Goal: Task Accomplishment & Management: Manage account settings

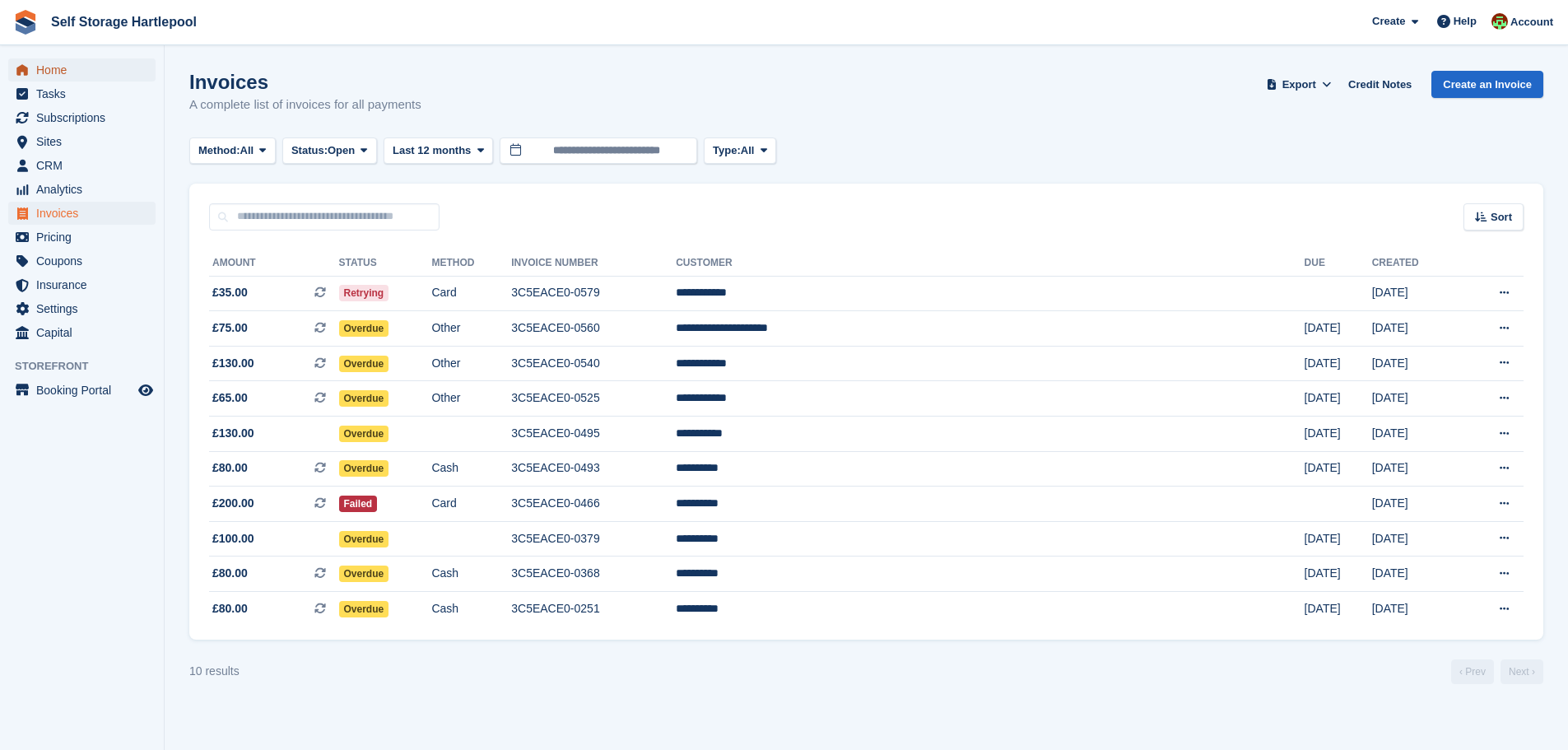
click at [51, 70] on span "Home" at bounding box center [86, 70] width 99 height 23
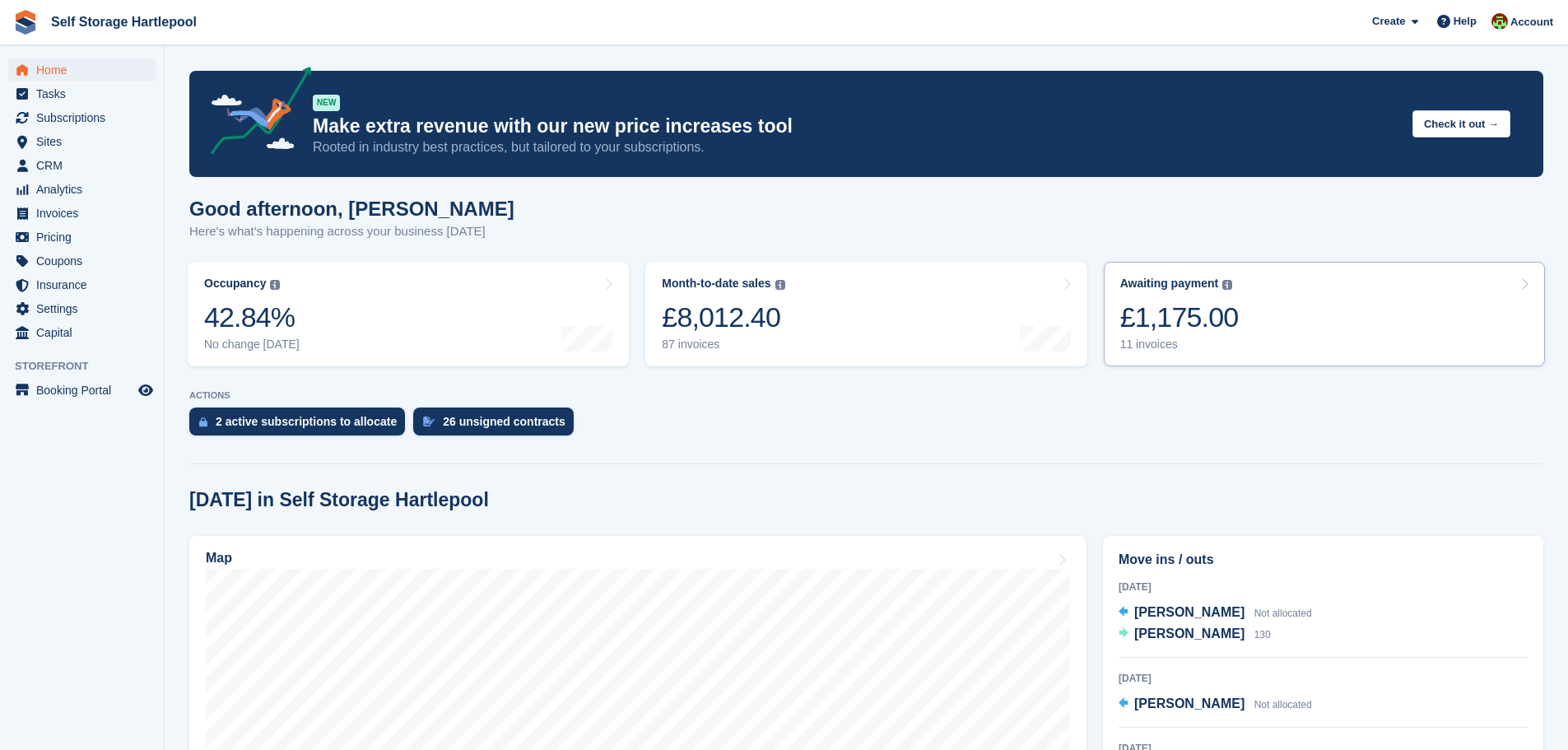
click at [1192, 363] on link "Awaiting payment The total outstanding balance on all open invoices. £1,175.00 …" at bounding box center [1324, 314] width 441 height 104
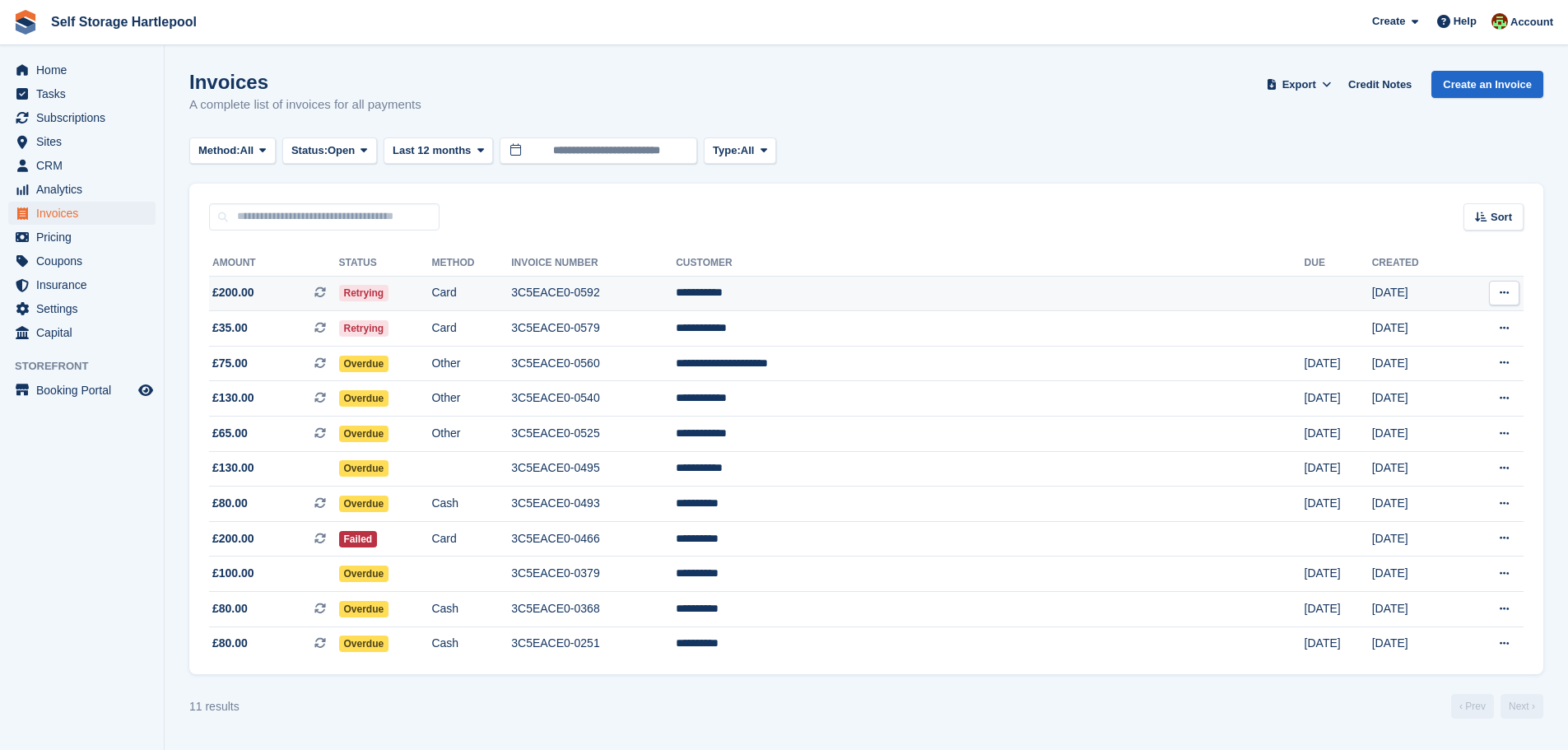
click at [511, 296] on td "Card" at bounding box center [471, 293] width 80 height 36
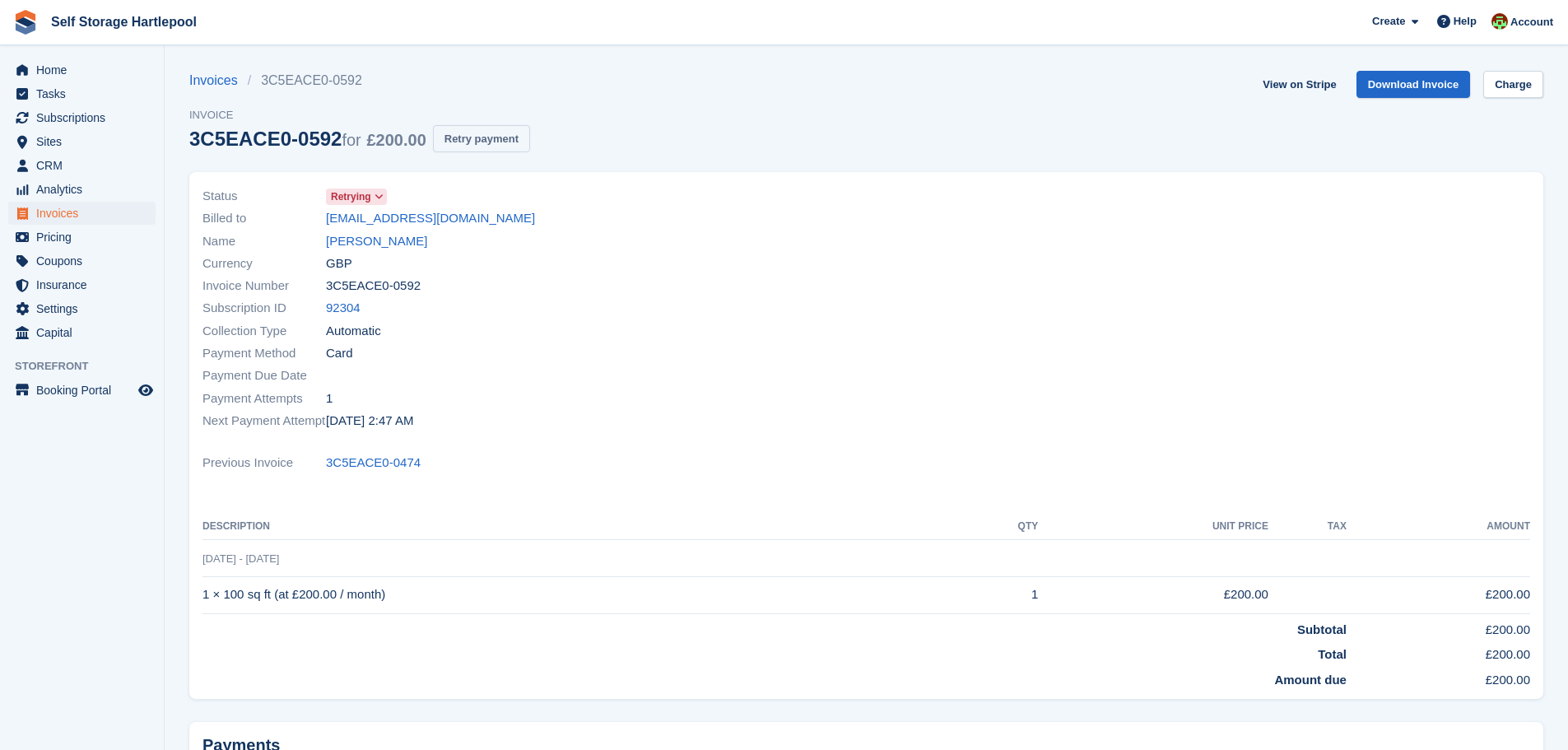
click at [473, 138] on button "Retry payment" at bounding box center [482, 139] width 97 height 27
click at [368, 236] on link "Gail Taylor" at bounding box center [376, 241] width 102 height 19
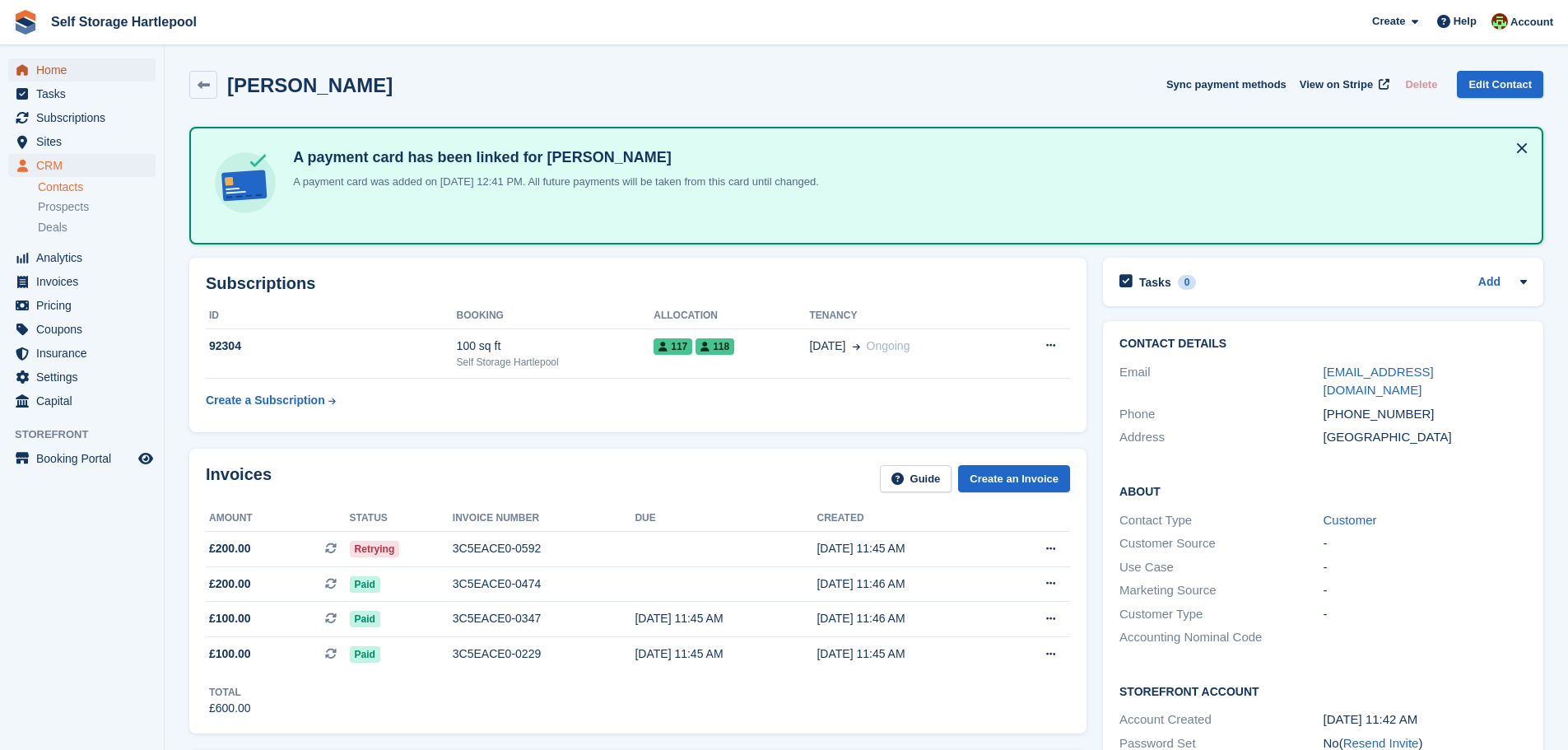
click at [64, 76] on span "Home" at bounding box center [86, 70] width 99 height 23
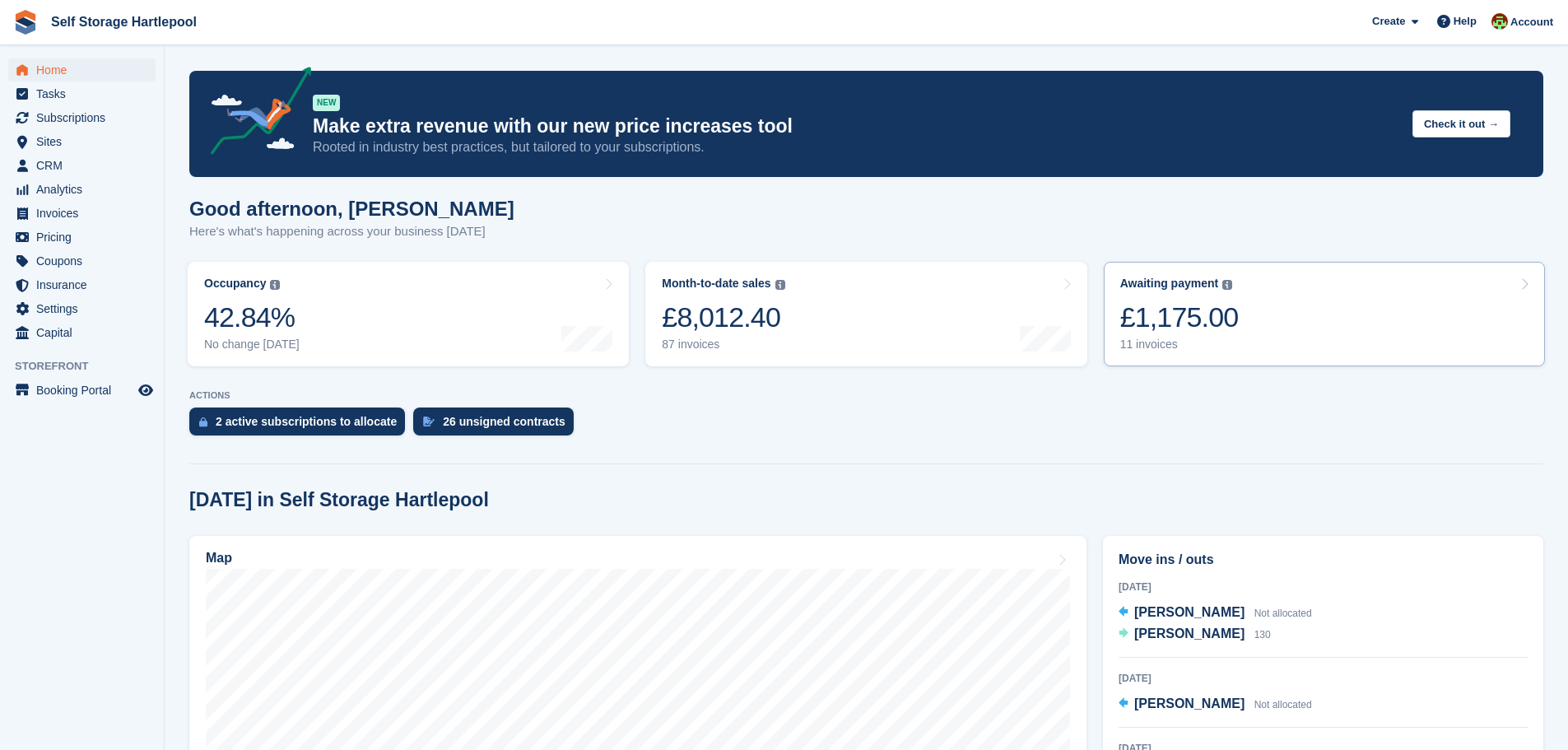
click at [1283, 328] on link "Awaiting payment The total outstanding balance on all open invoices. £1,175.00 …" at bounding box center [1324, 314] width 441 height 104
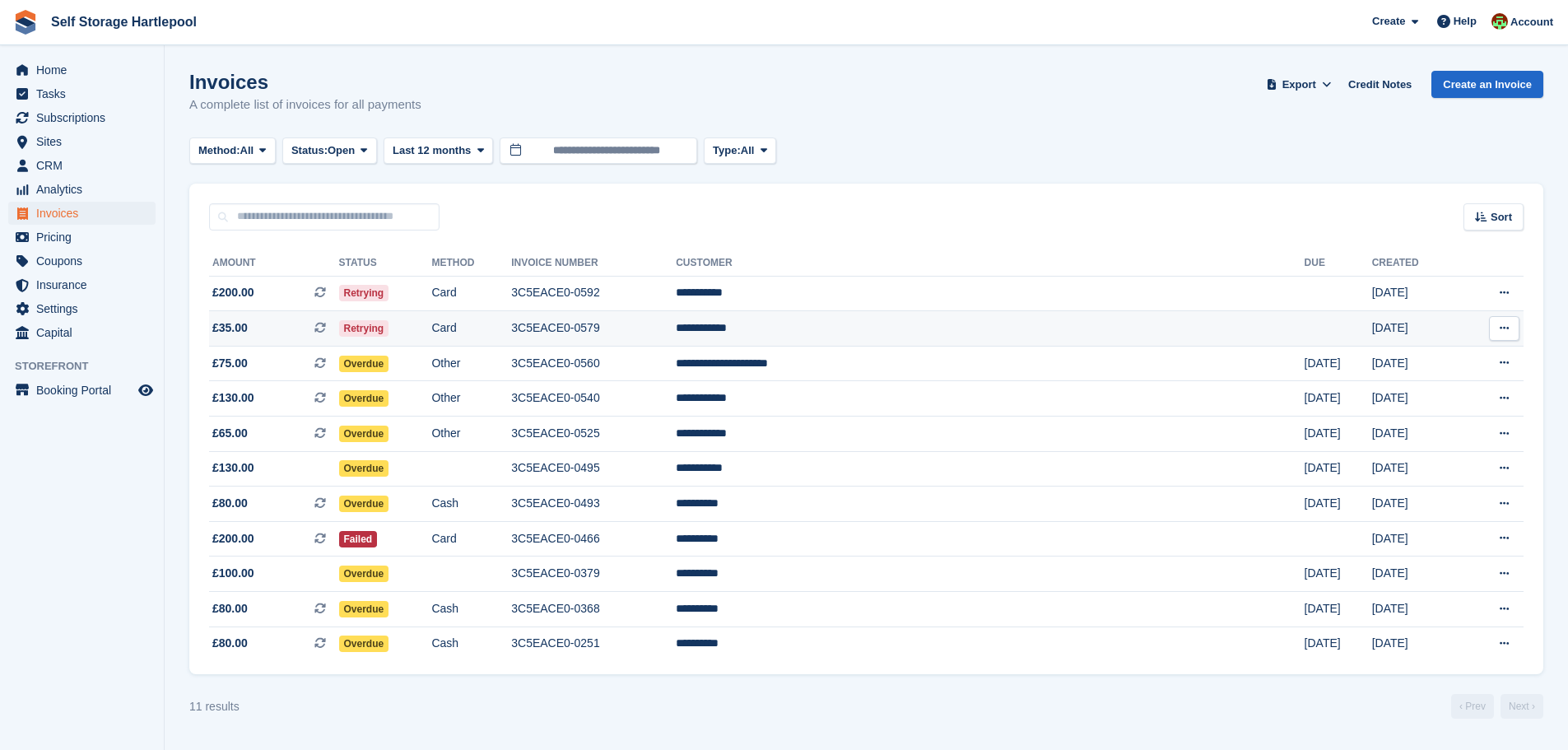
click at [511, 330] on td "Card" at bounding box center [471, 329] width 80 height 36
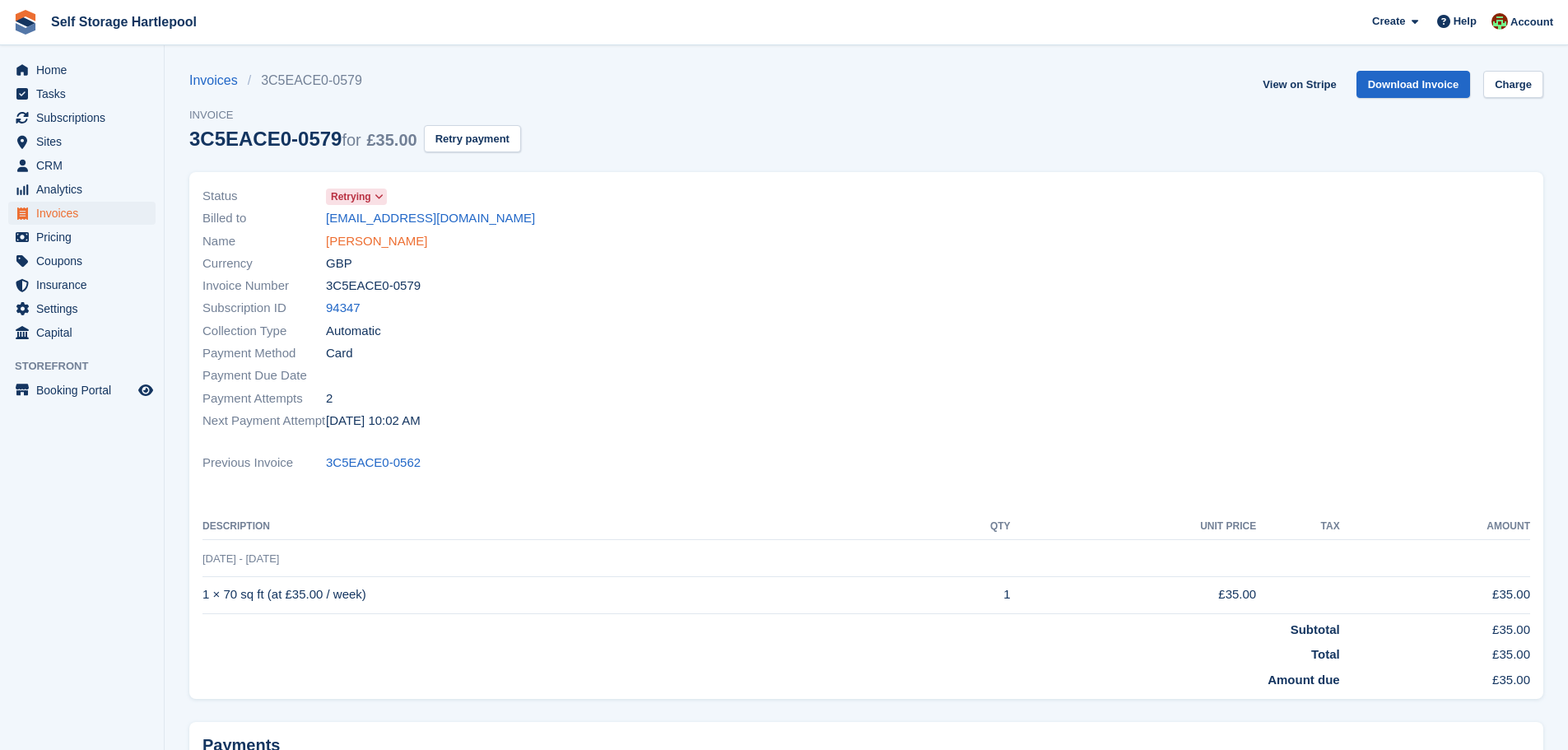
click at [350, 241] on link "[PERSON_NAME]" at bounding box center [376, 241] width 102 height 19
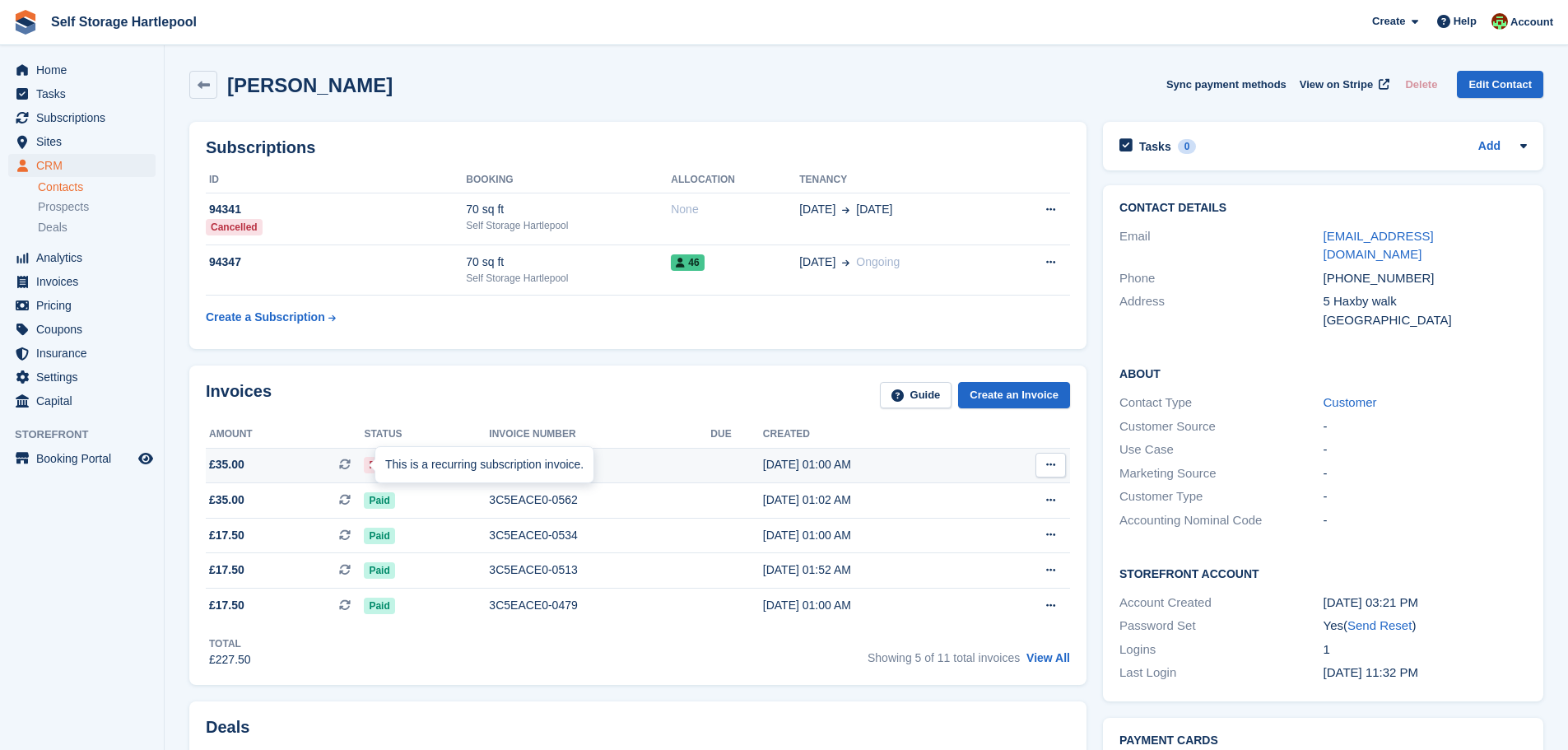
click at [349, 461] on icon at bounding box center [344, 464] width 12 height 12
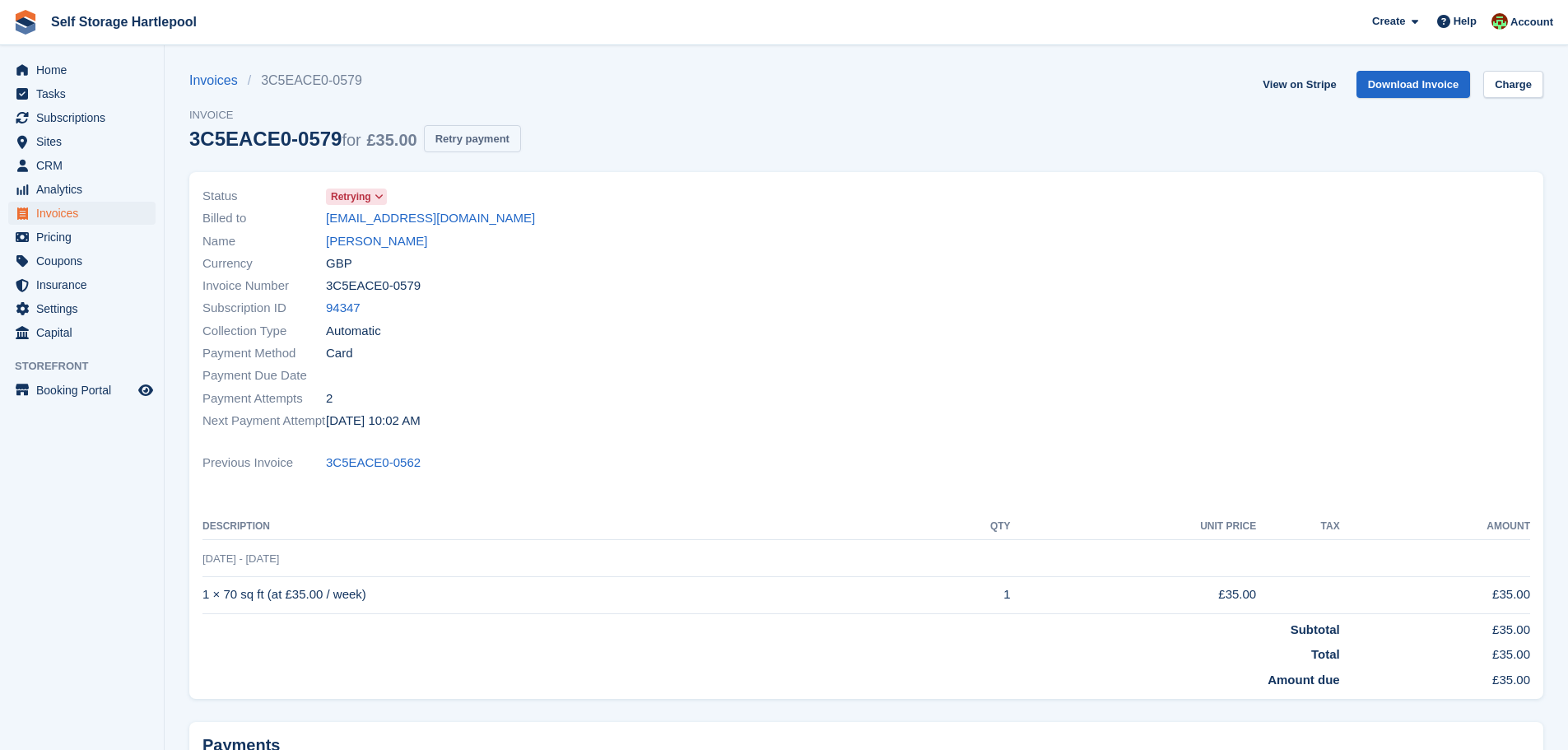
click at [476, 142] on button "Retry payment" at bounding box center [473, 139] width 97 height 27
click at [362, 247] on link "Tiana Wilson" at bounding box center [376, 241] width 102 height 19
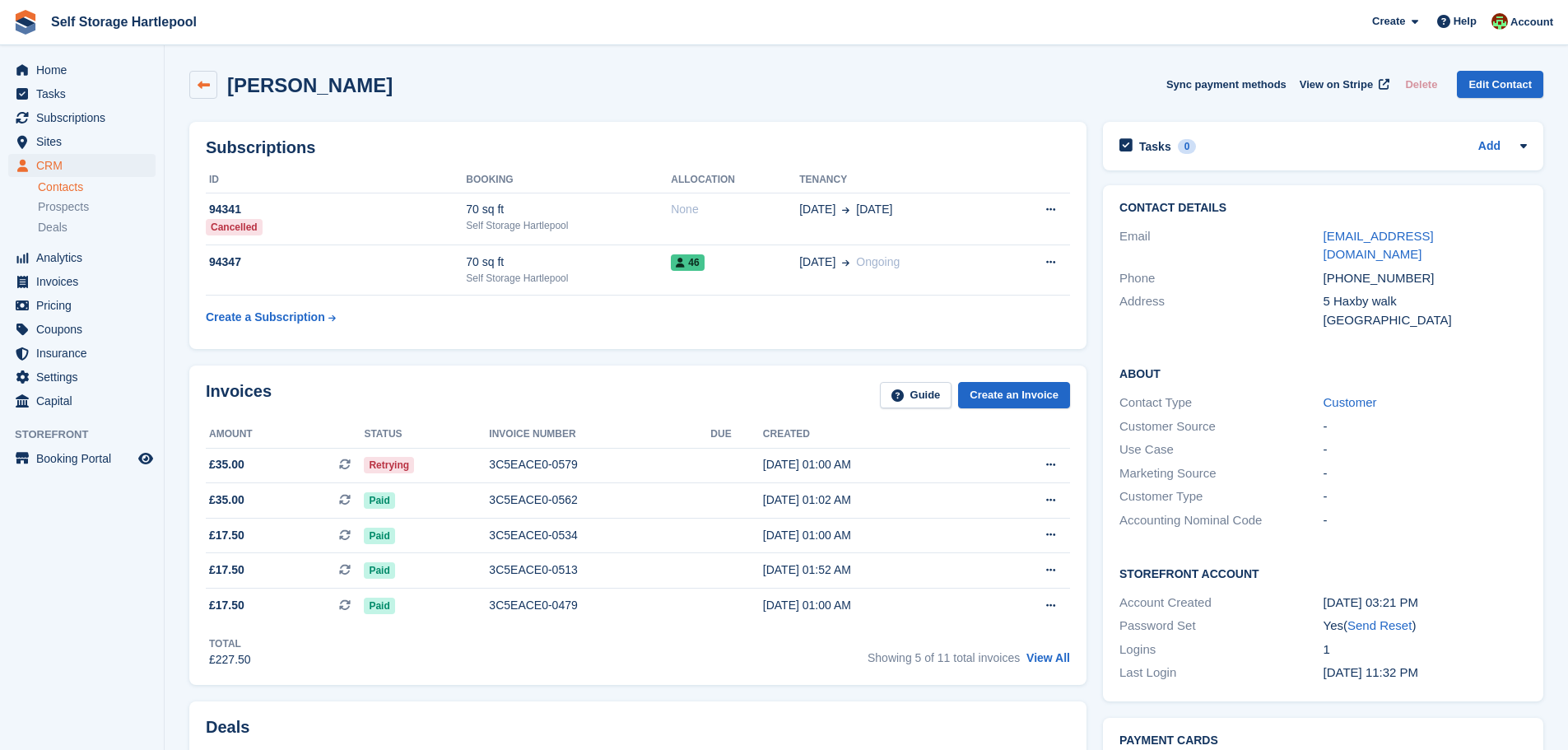
click at [208, 85] on icon at bounding box center [203, 84] width 12 height 12
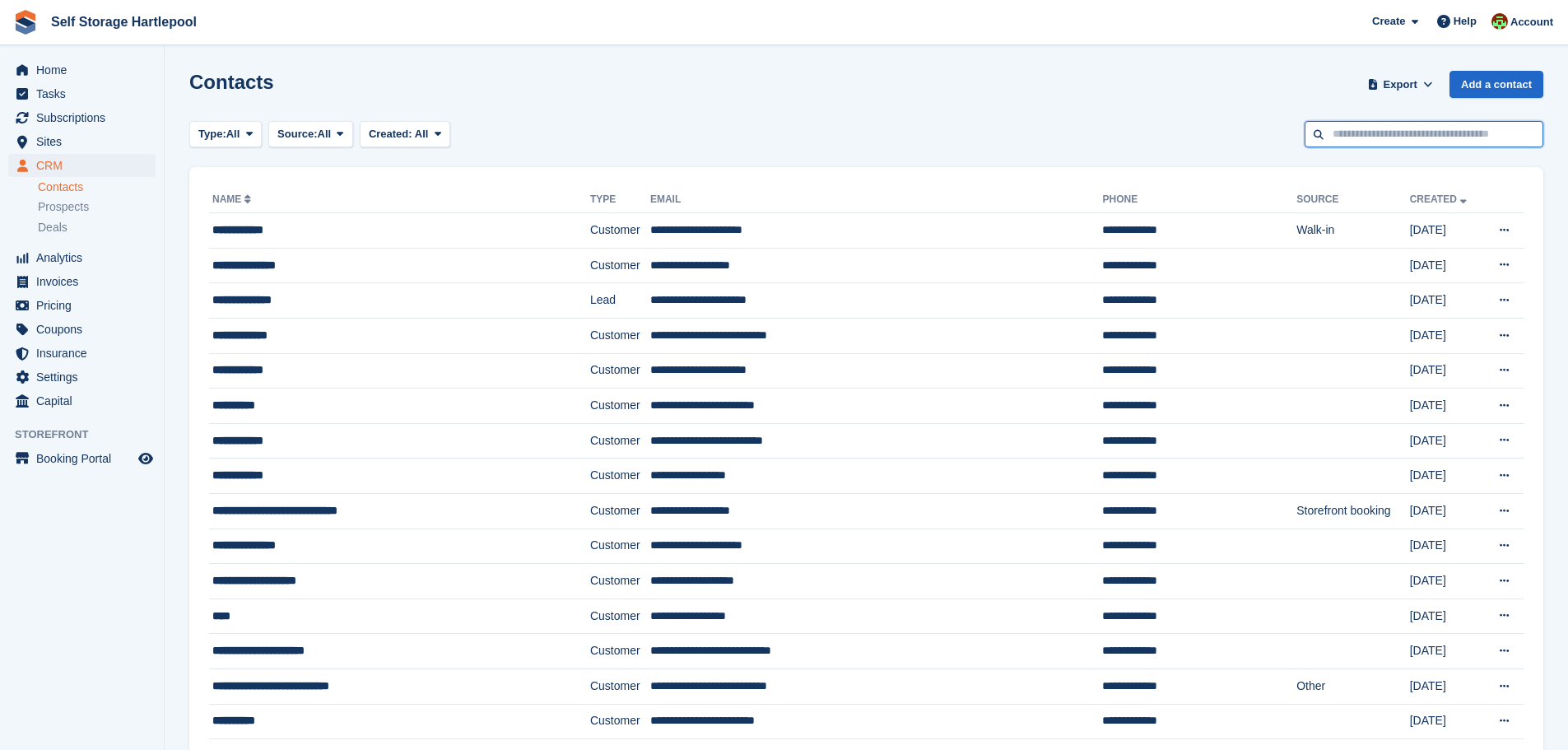
click at [1400, 134] on input "text" at bounding box center [1424, 135] width 239 height 27
type input "******"
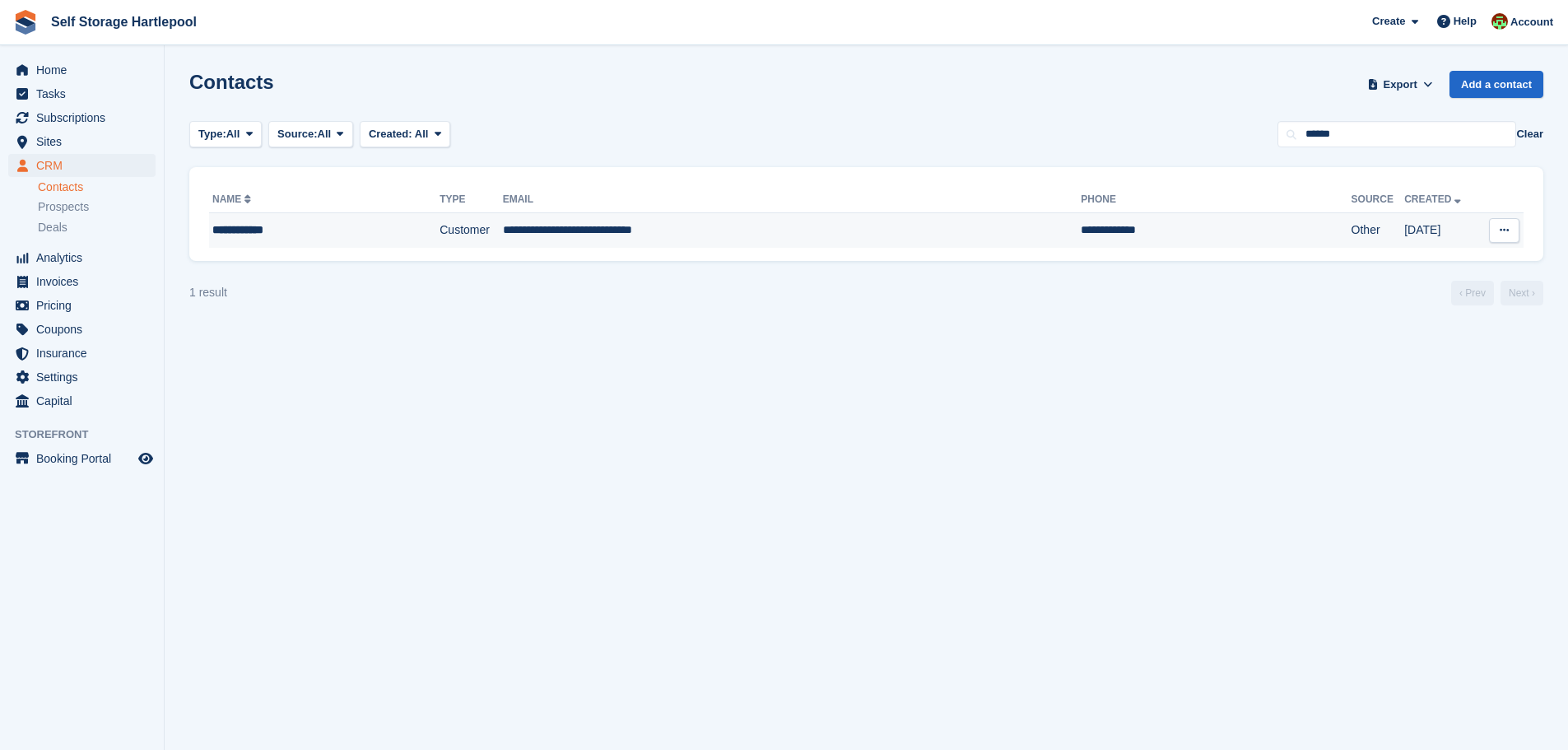
click at [245, 227] on div "**********" at bounding box center [302, 230] width 180 height 17
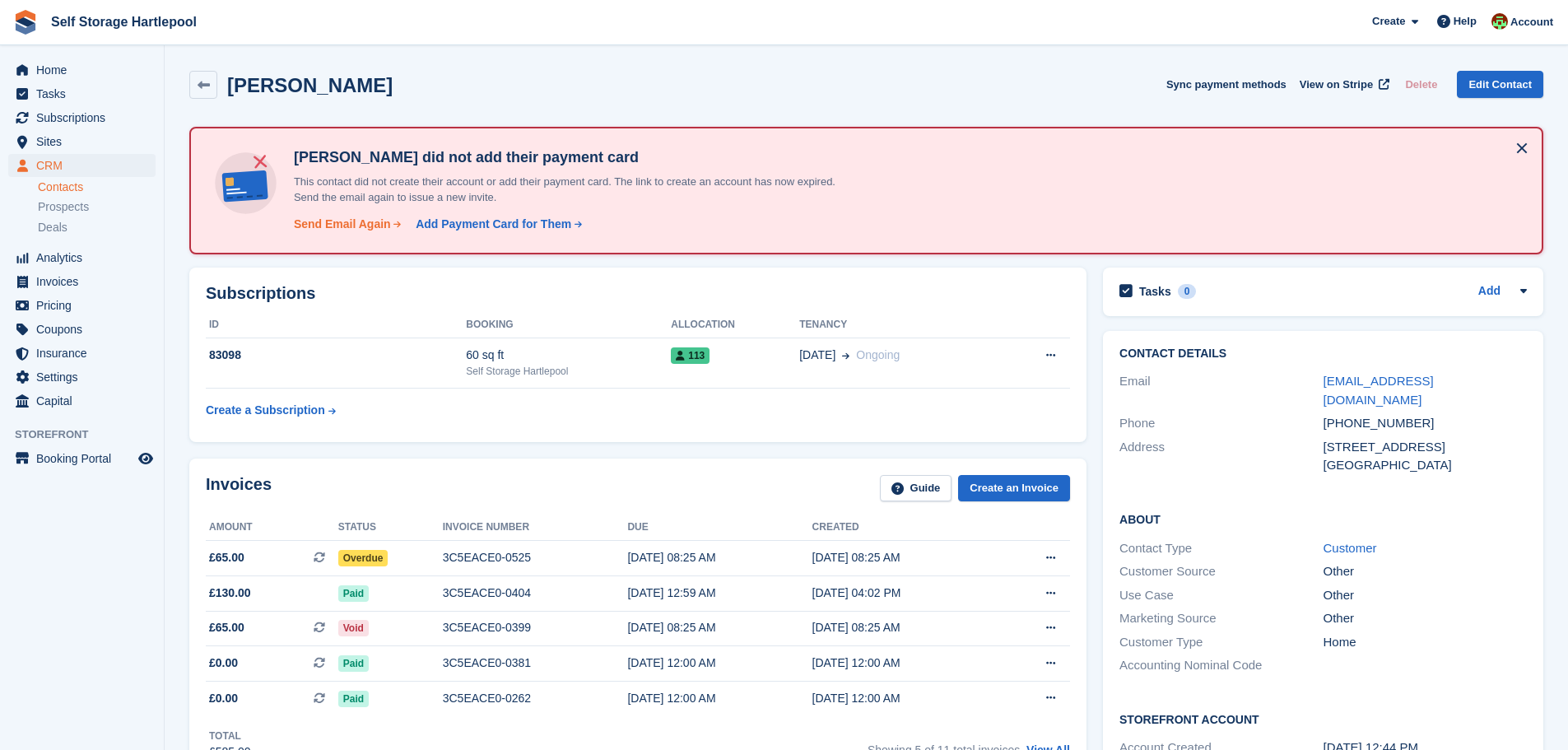
click at [321, 223] on div "Send Email Again" at bounding box center [343, 224] width 97 height 17
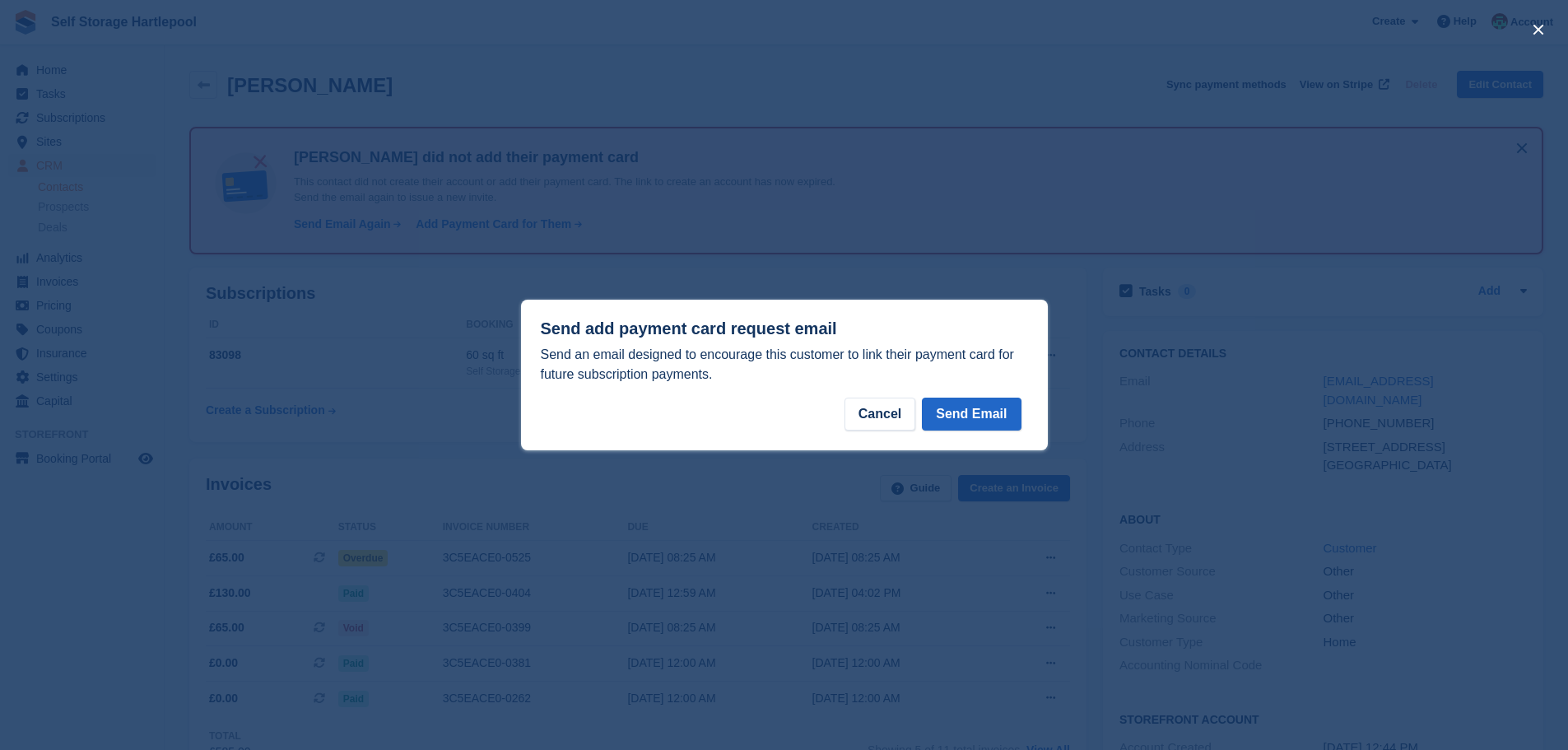
click at [1030, 408] on div "Send add payment card request email Send an email designed to encourage this cu…" at bounding box center [784, 375] width 527 height 150
click at [998, 411] on button "Send Email" at bounding box center [972, 414] width 99 height 33
